Goal: Information Seeking & Learning: Learn about a topic

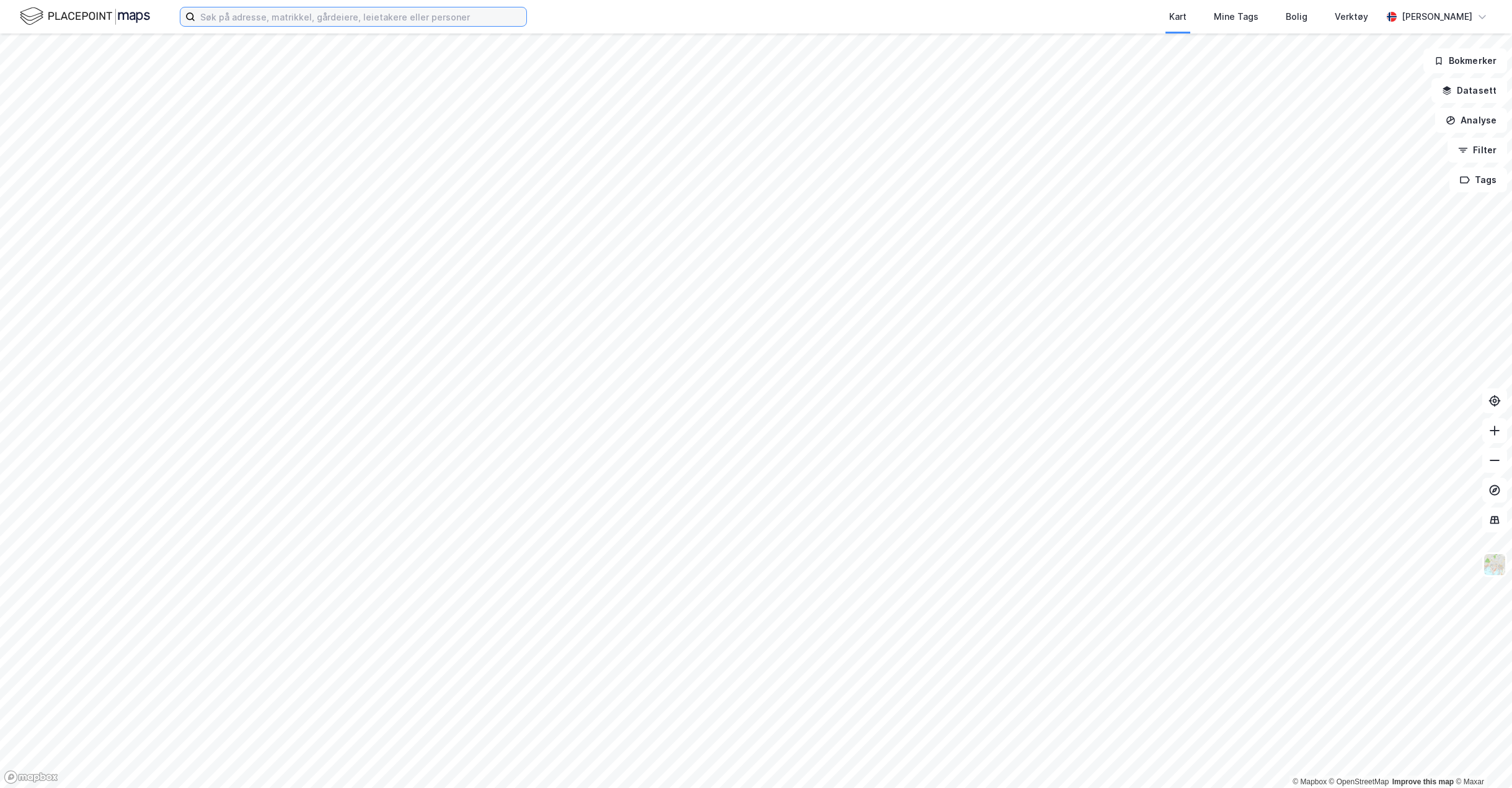
click at [385, 14] on input at bounding box center [361, 16] width 331 height 18
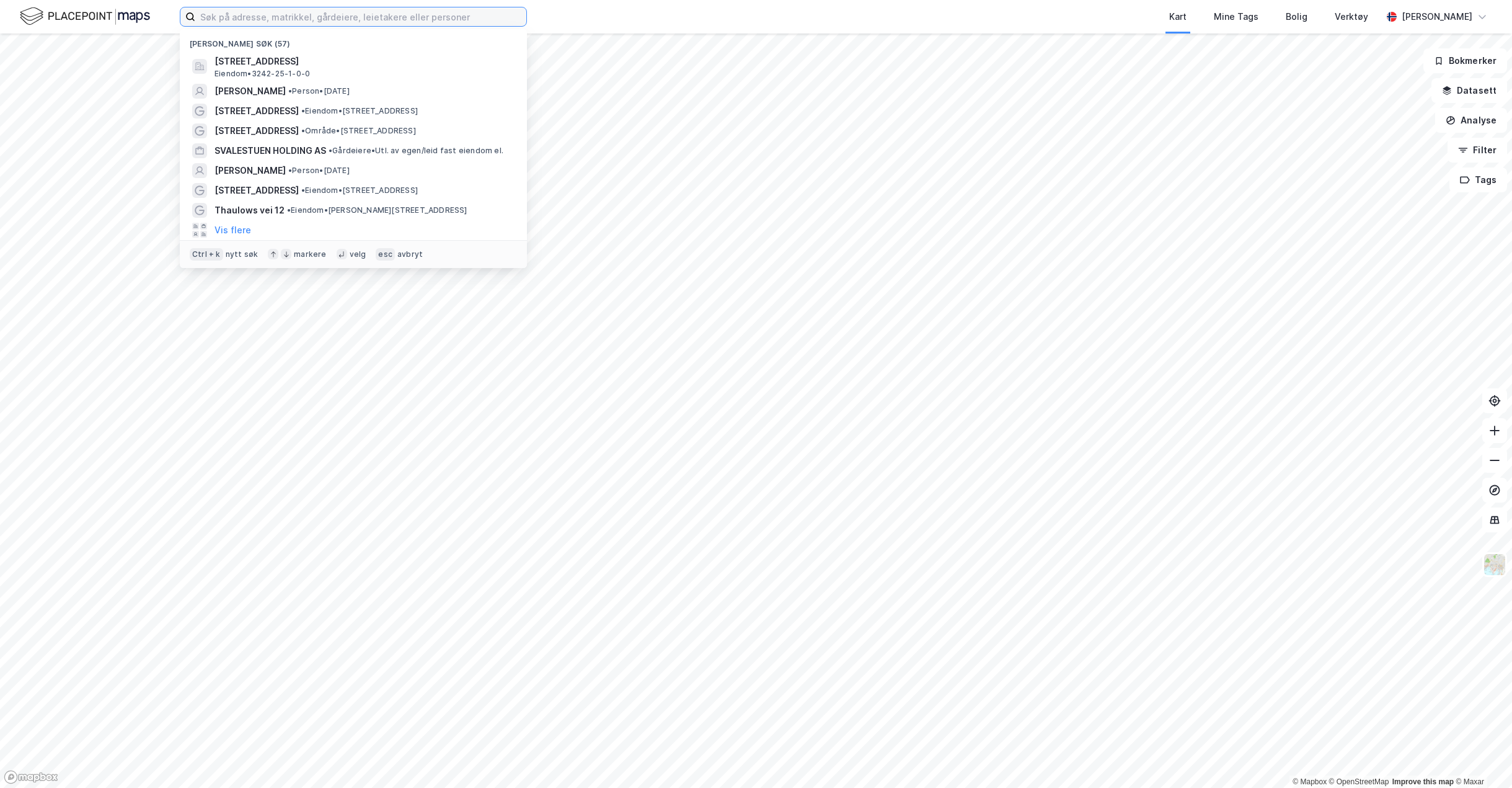
paste input "[PERSON_NAME][STREET_ADDRESS]"
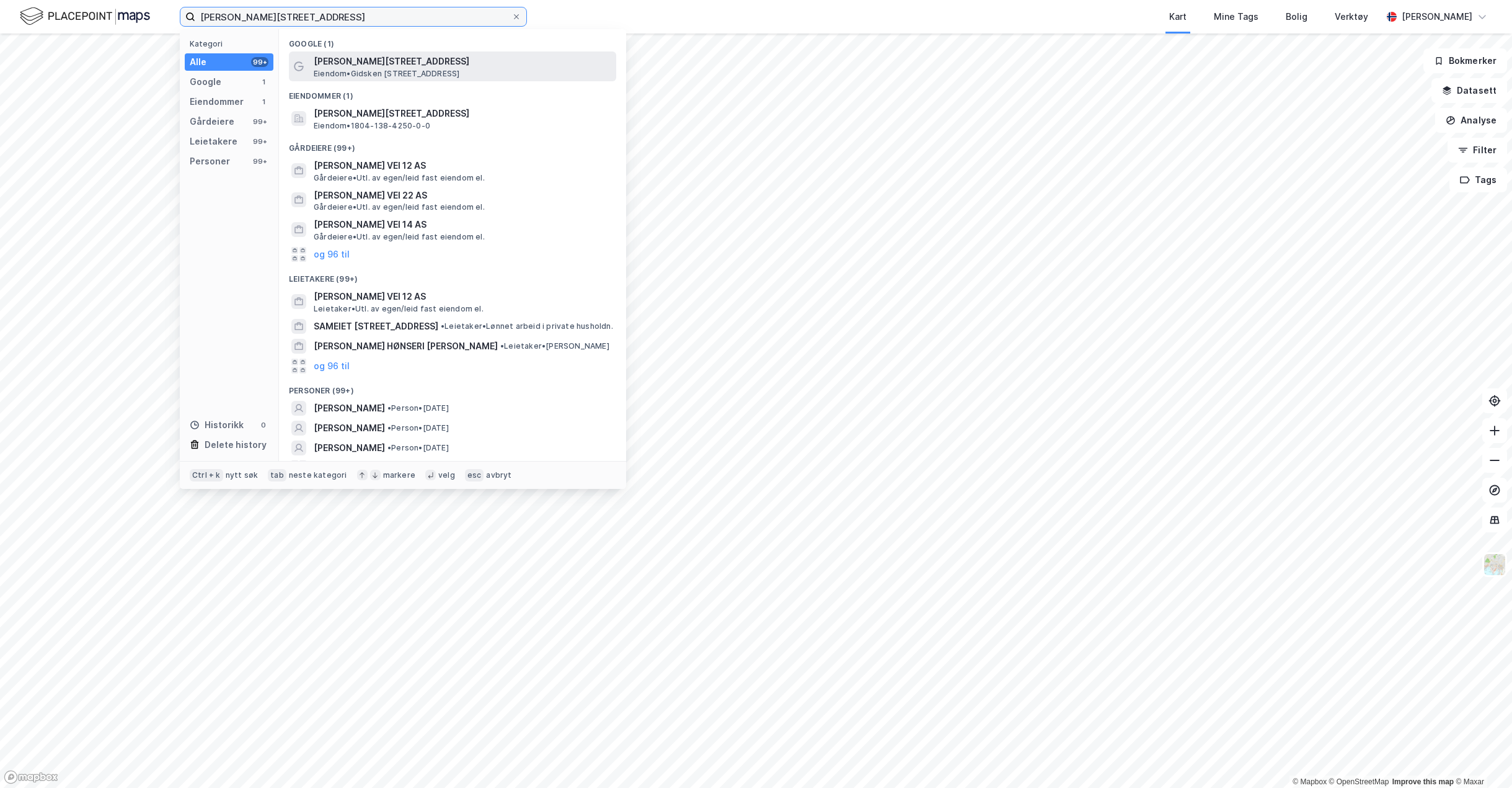
type input "[PERSON_NAME][STREET_ADDRESS]"
click at [384, 62] on span "[PERSON_NAME][STREET_ADDRESS]" at bounding box center [463, 61] width 298 height 15
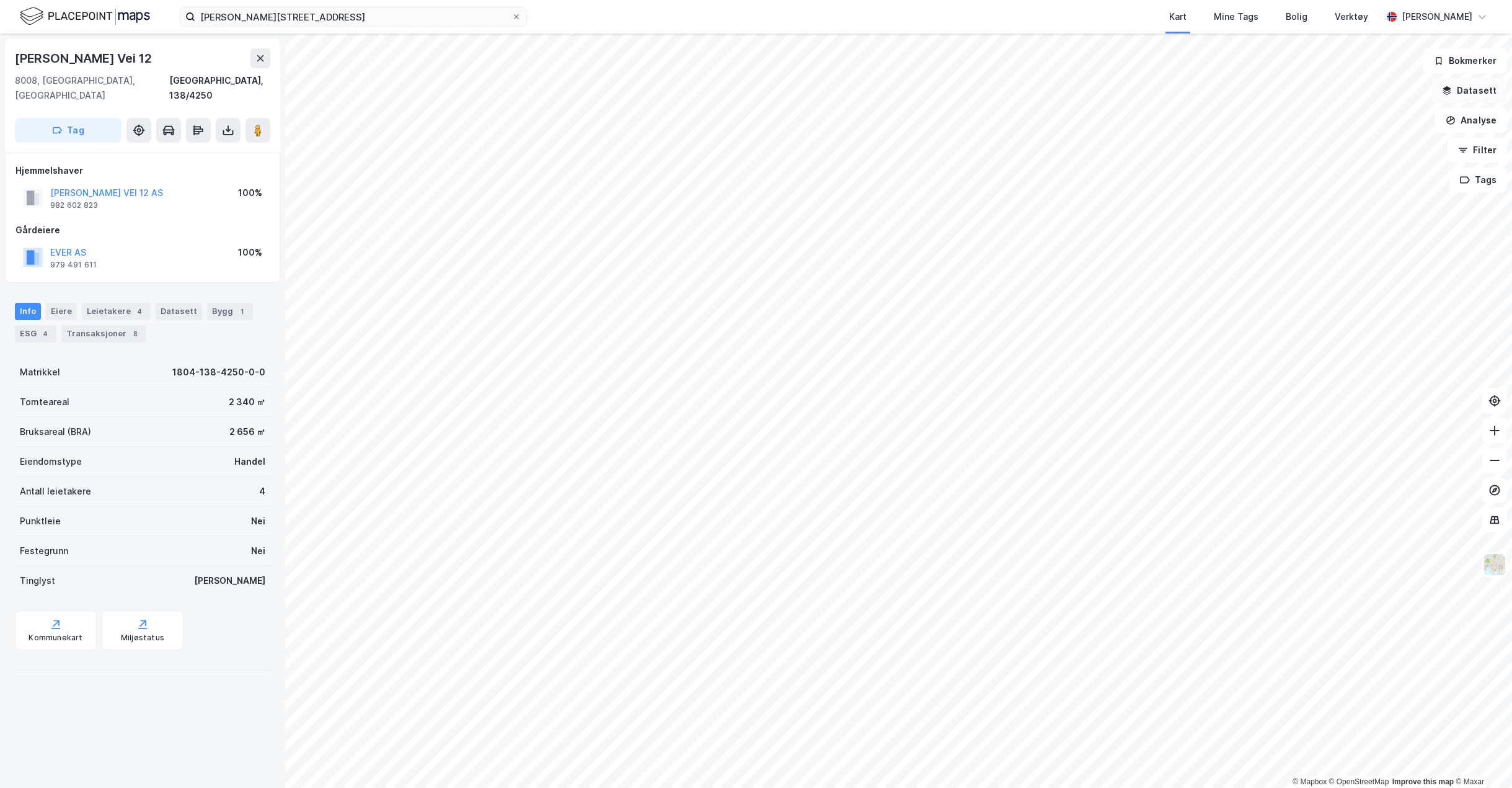
click at [1498, 87] on button "Datasett" at bounding box center [1469, 90] width 75 height 25
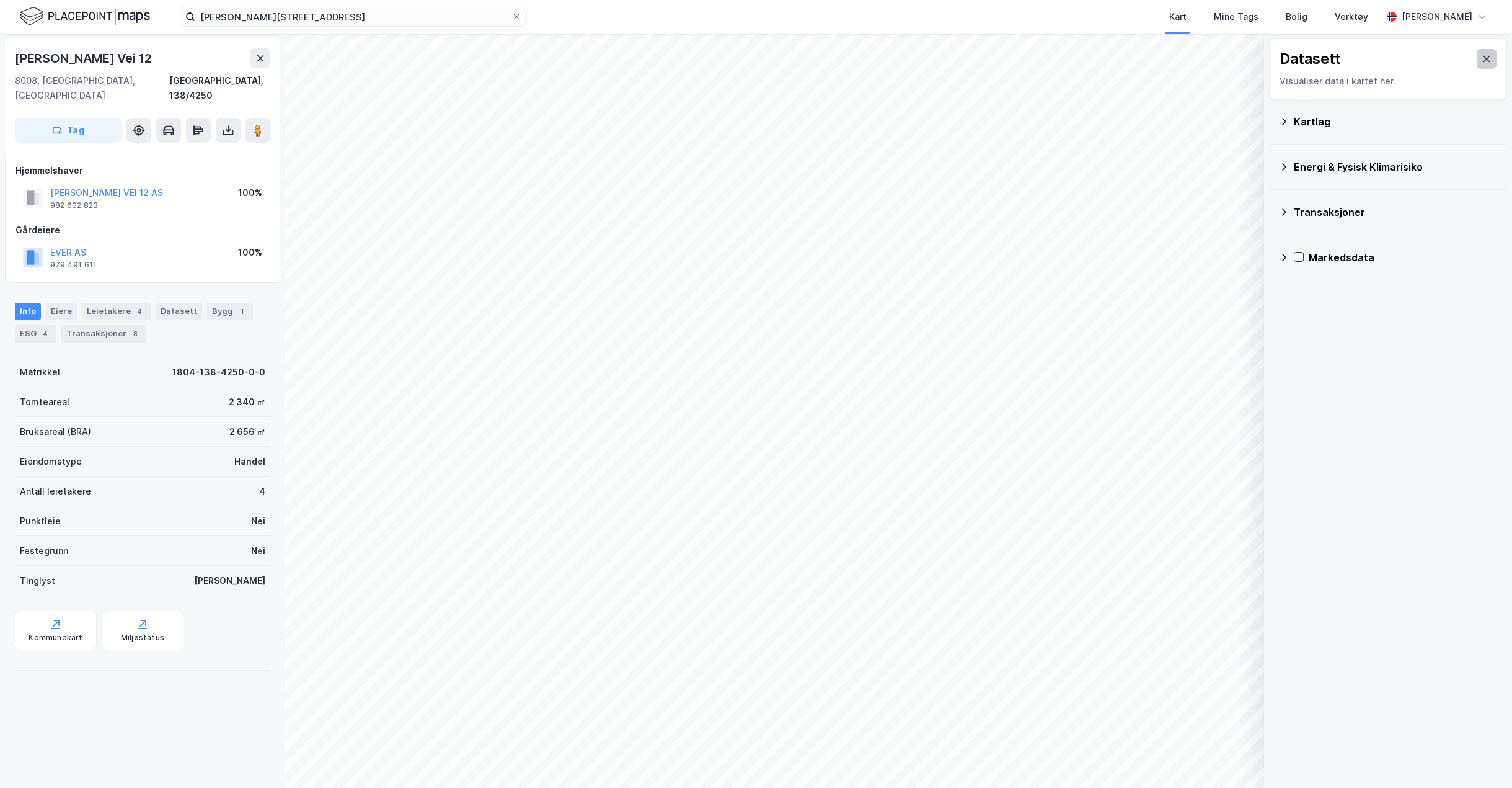
click at [1482, 59] on button at bounding box center [1487, 59] width 20 height 20
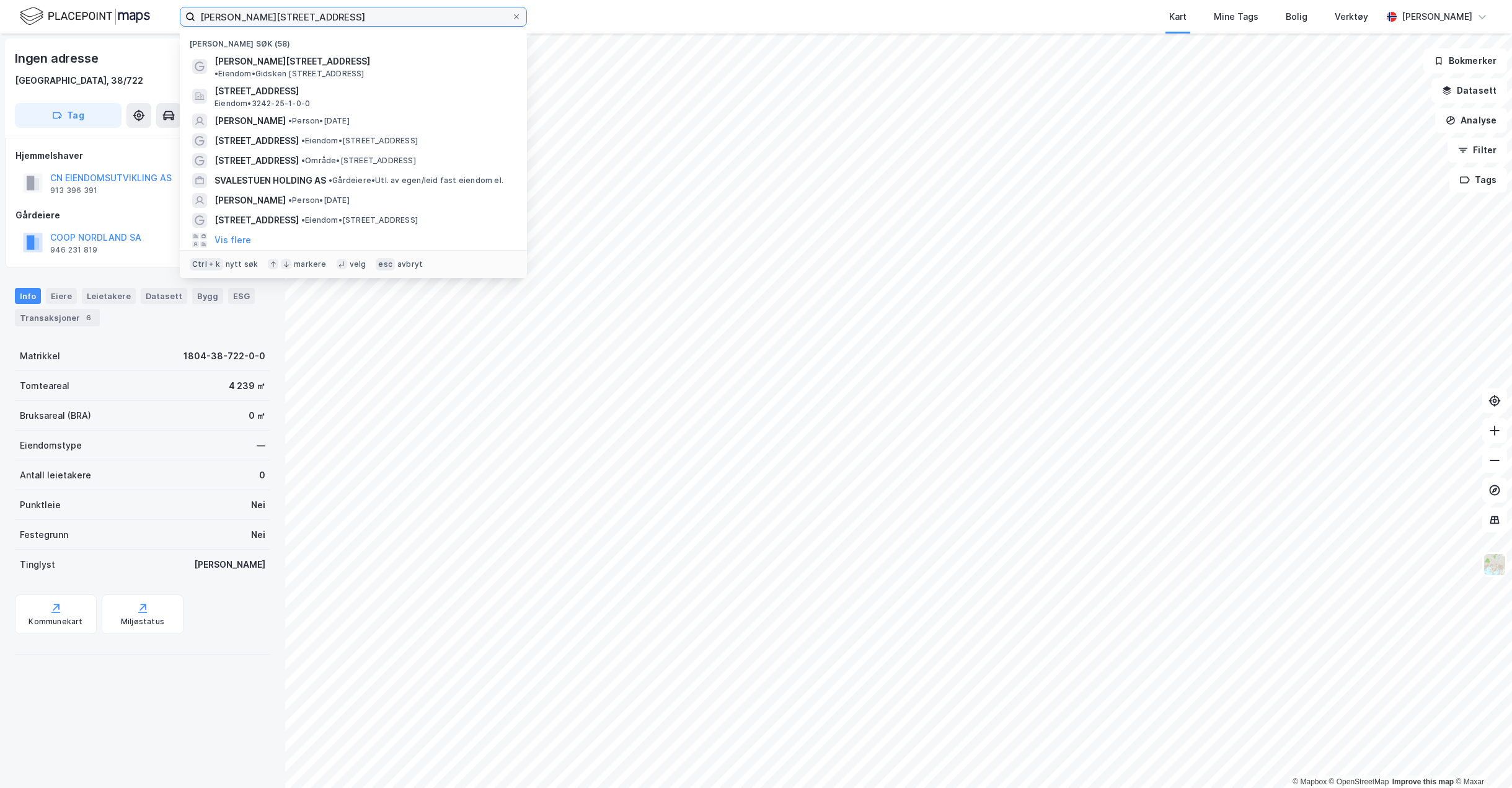
click at [336, 14] on input "[PERSON_NAME][STREET_ADDRESS]" at bounding box center [353, 16] width 316 height 18
click at [336, 69] on span "• Eiendom • [PERSON_NAME][STREET_ADDRESS]" at bounding box center [289, 74] width 150 height 10
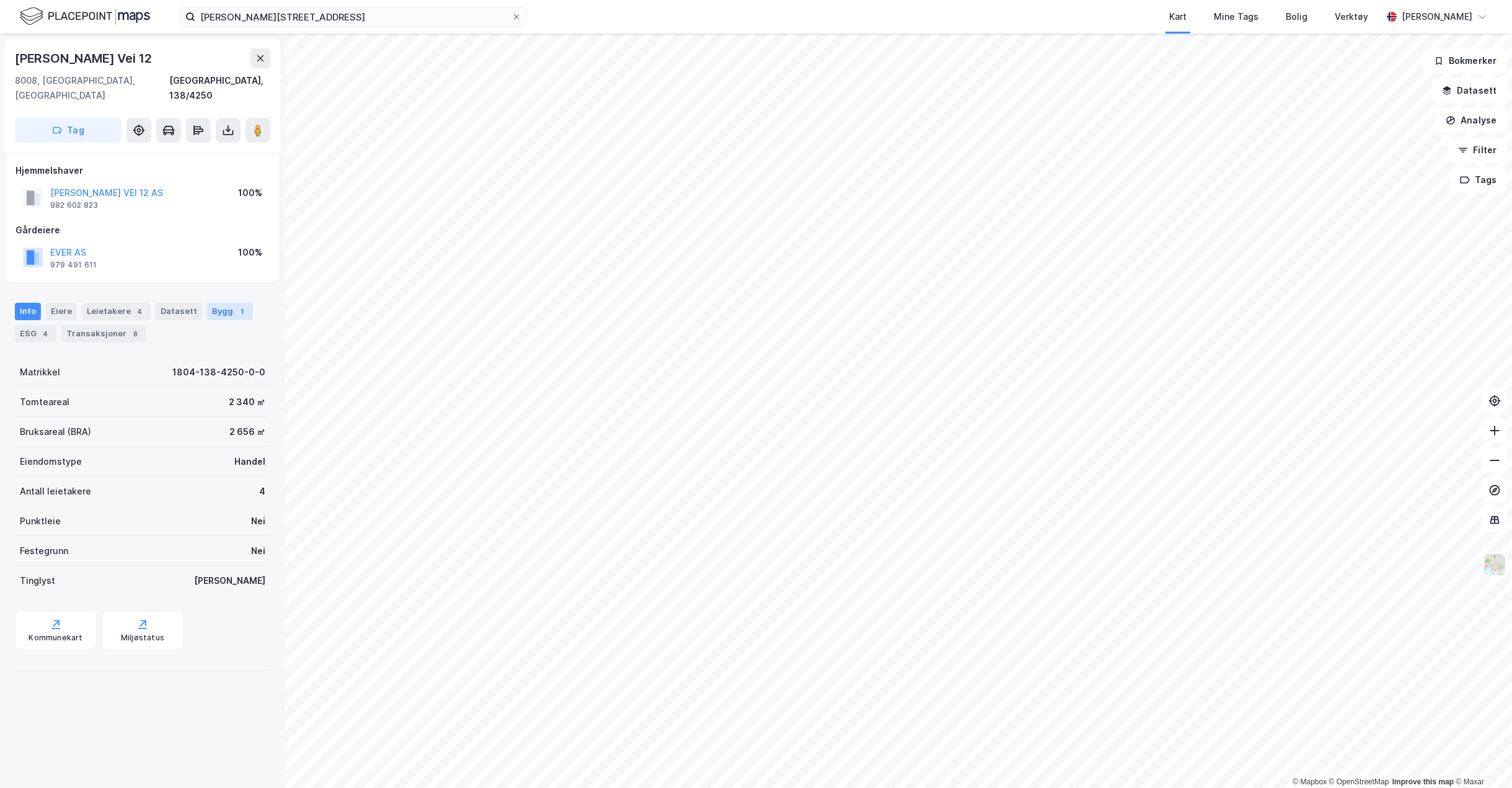
click at [214, 302] on div "Bygg 1" at bounding box center [230, 311] width 46 height 18
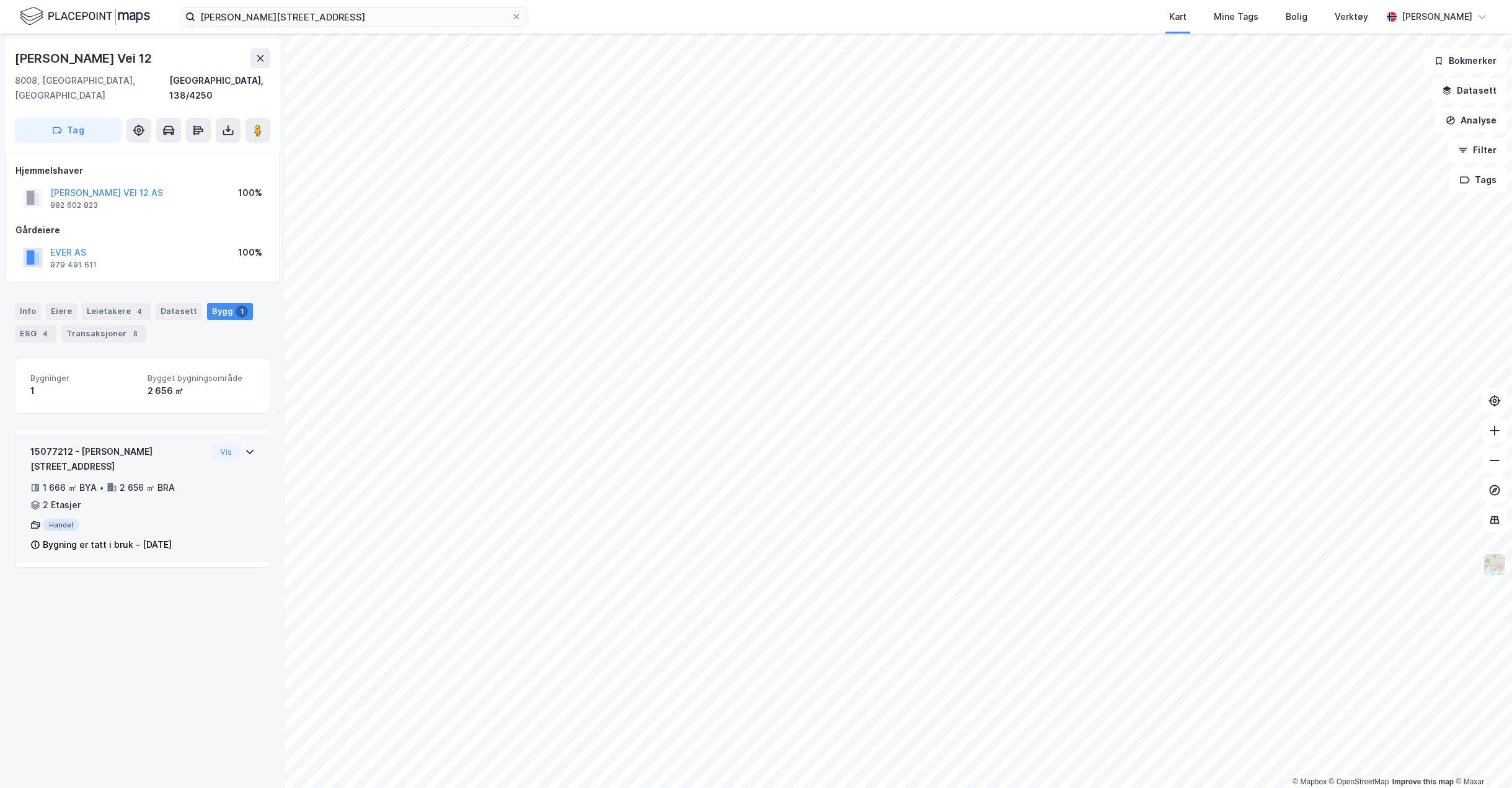
click at [251, 437] on div "15077212 - [PERSON_NAME] vei 12 1 666 ㎡ BYA • 2 656 ㎡ BRA • 2 Etasjer Handel By…" at bounding box center [143, 498] width 254 height 128
